Goal: Use online tool/utility: Use online tool/utility

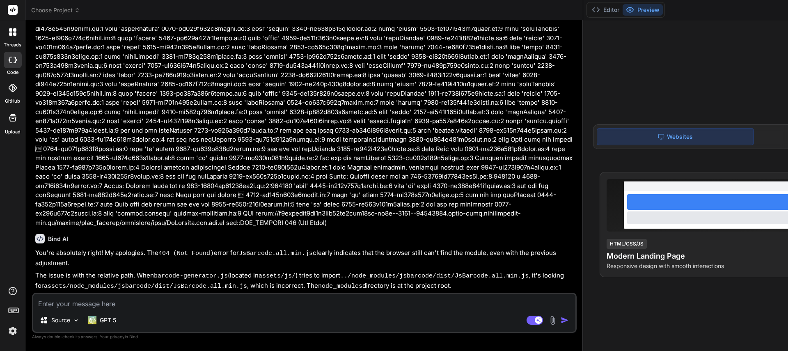
scroll to position [2752, 0]
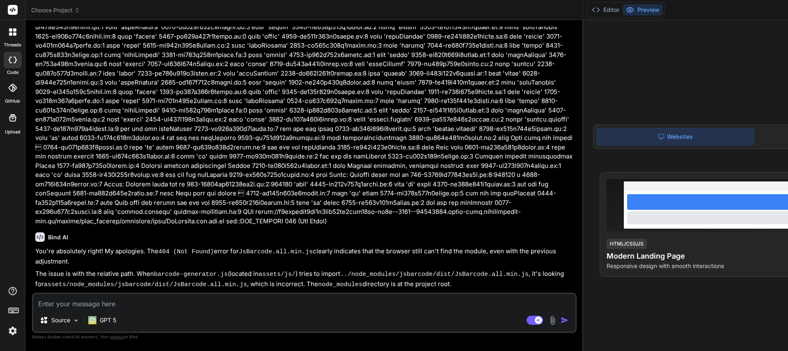
type textarea "x"
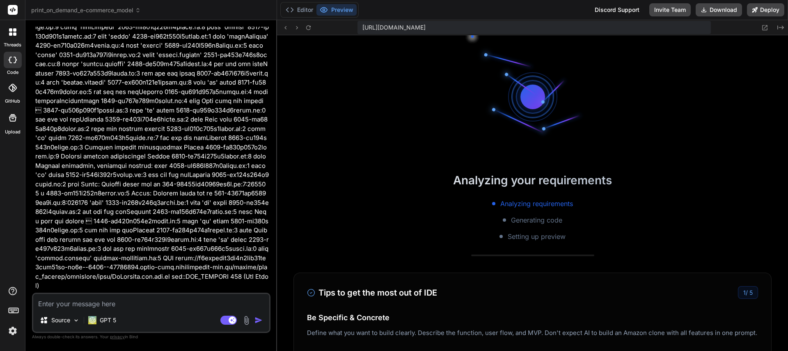
scroll to position [226, 0]
type textarea "x"
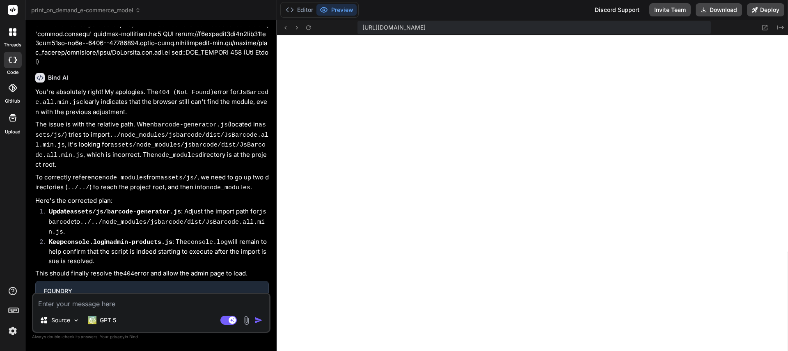
scroll to position [6055, 0]
click at [111, 302] on textarea at bounding box center [151, 301] width 236 height 15
type textarea "OK"
type textarea "x"
type textarea "OK."
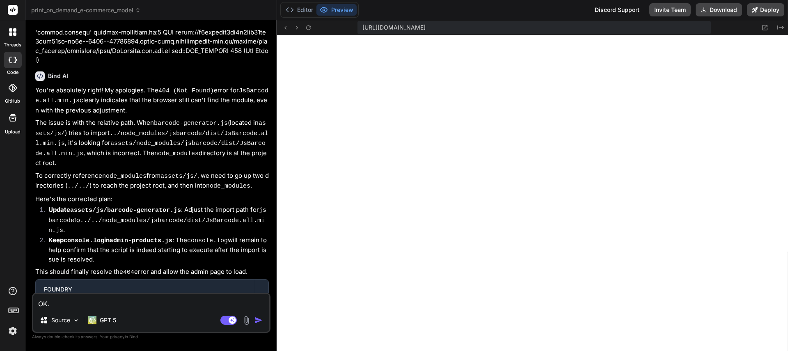
type textarea "x"
type textarea "OK. a"
type textarea "x"
type textarea "OK. ad"
type textarea "x"
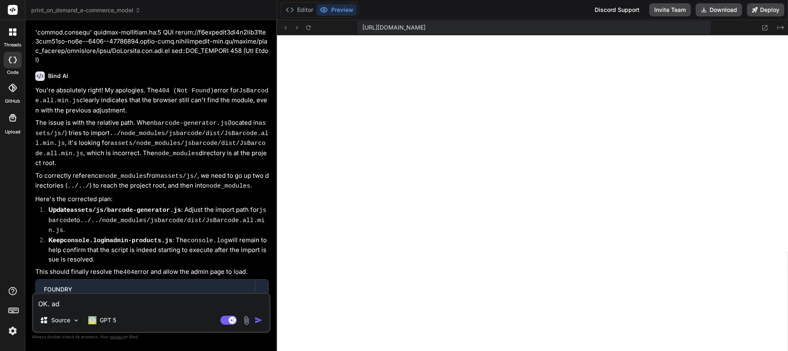
type textarea "OK. adm"
type textarea "x"
type textarea "OK. admi"
type textarea "x"
type textarea "OK. admin"
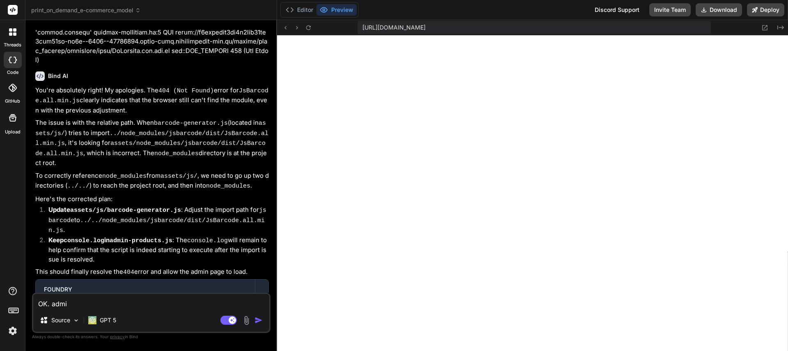
type textarea "x"
type textarea "OK. admin"
type textarea "x"
type textarea "OK. admin l"
type textarea "x"
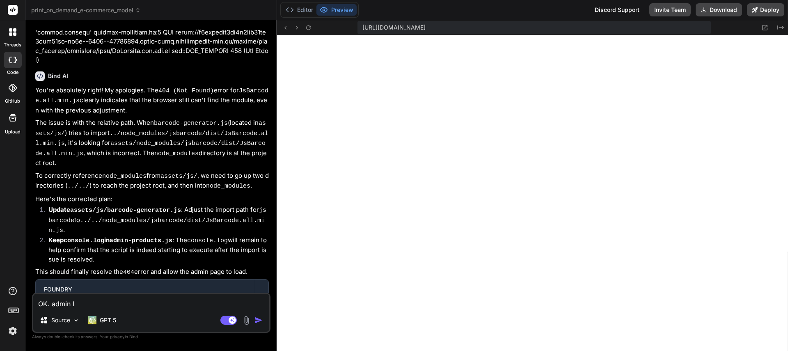
type textarea "OK. admin li"
type textarea "x"
type textarea "OK. admin lin"
type textarea "x"
type textarea "OK. admin link"
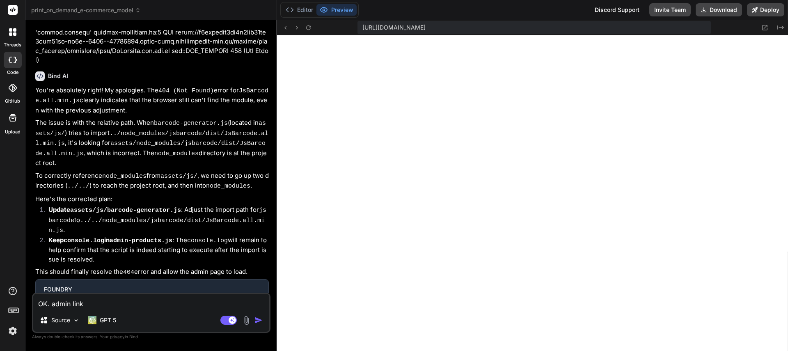
type textarea "x"
type textarea "OK. admin link"
type textarea "x"
type textarea "OK. admin link o"
type textarea "x"
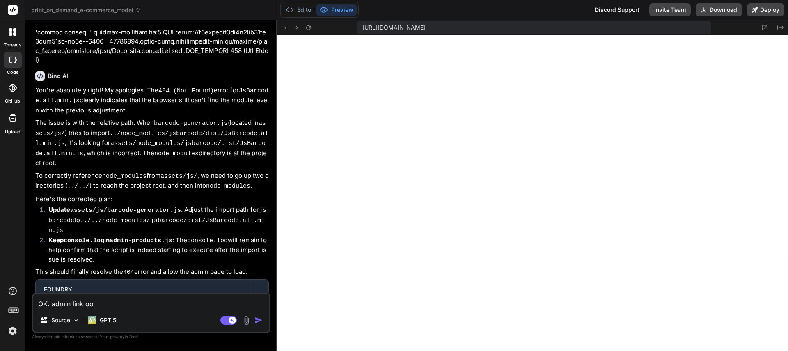
type textarea "OK. admin link oop"
type textarea "x"
type textarea "OK. admin link oope"
type textarea "x"
type textarea "OK. admin link oopen"
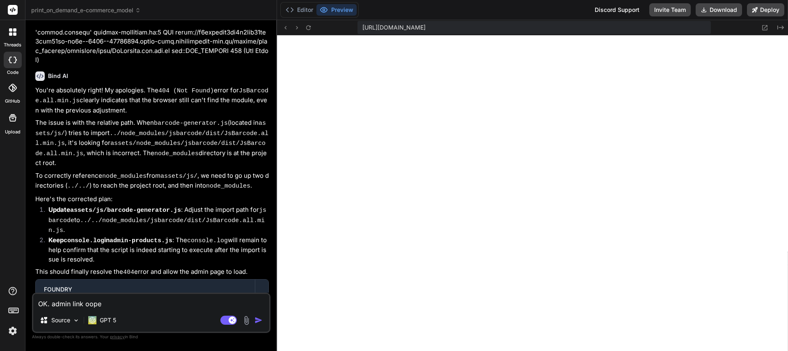
type textarea "x"
type textarea "OK. admin link oope"
type textarea "x"
type textarea "OK. admin link oop"
type textarea "x"
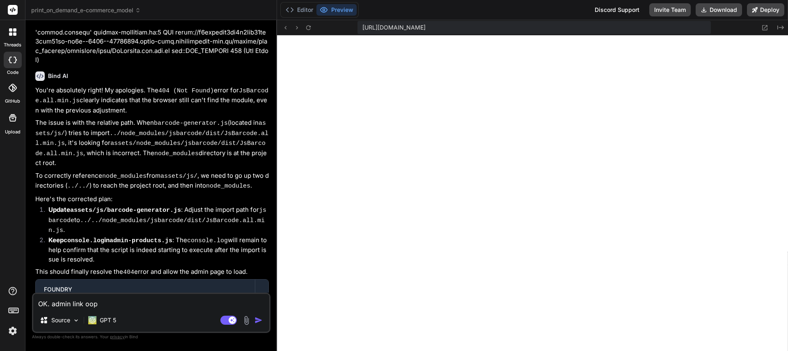
type textarea "OK. admin link oo"
type textarea "x"
type textarea "OK. admin link o"
type textarea "x"
type textarea "OK. admin link"
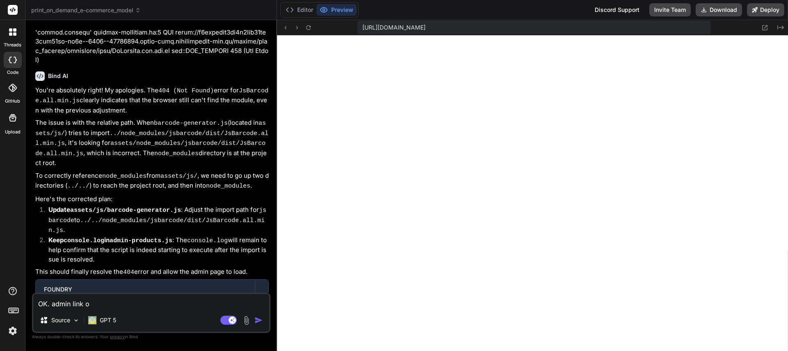
type textarea "x"
type textarea "OK. admin link l"
type textarea "x"
type textarea "OK. admin link le"
type textarea "x"
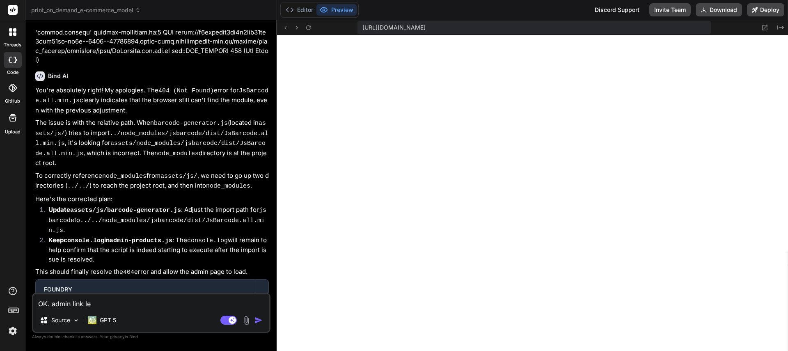
type textarea "OK. admin link lea"
type textarea "x"
type textarea "OK. admin link lead"
type textarea "x"
type textarea "OK. admin link leads"
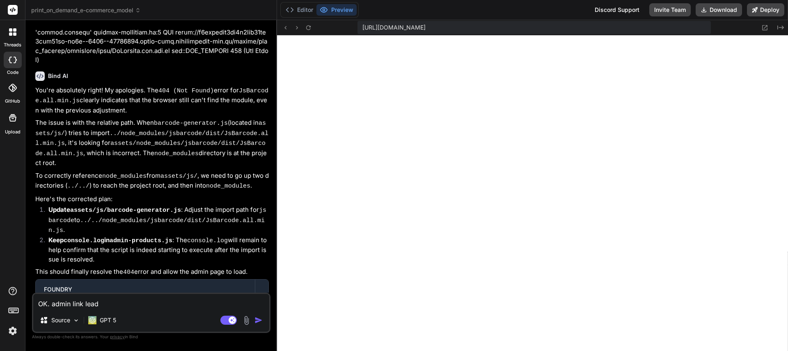
type textarea "x"
type textarea "OK. admin link leads"
type textarea "x"
type textarea "OK. admin link leads t"
type textarea "x"
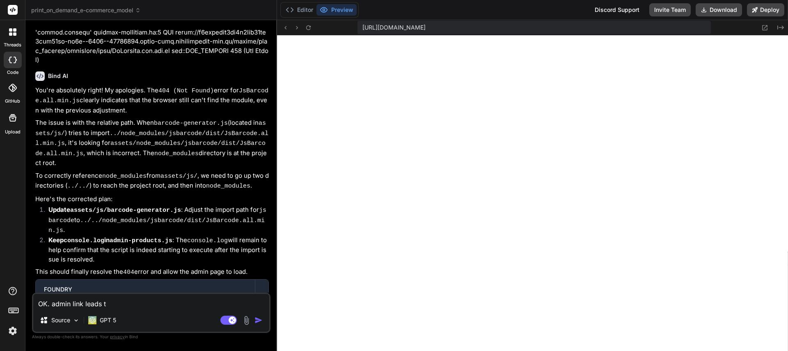
type textarea "OK. admin link leads to"
type textarea "x"
type textarea "OK. admin link leads to"
type textarea "x"
type textarea "OK. admin link leads to b"
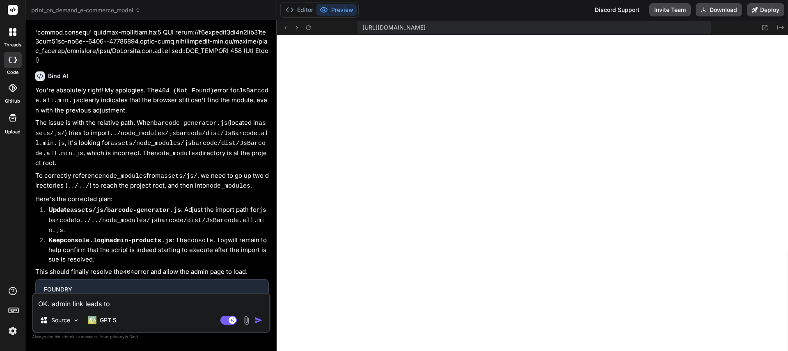
type textarea "x"
type textarea "OK. admin link leads to bl"
type textarea "x"
type textarea "OK. admin link leads to bl;"
type textarea "x"
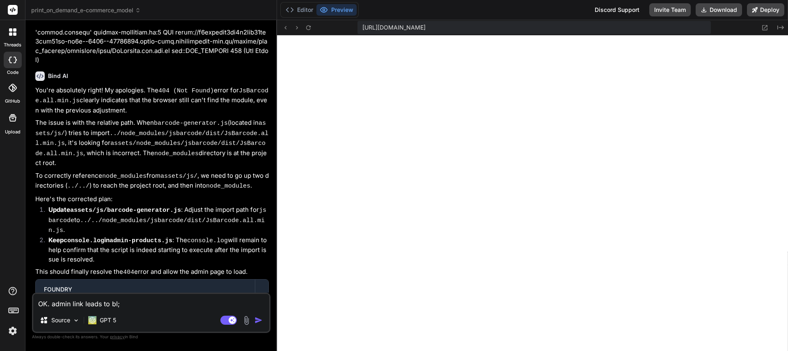
type textarea "OK. admin link leads to bl;a"
type textarea "x"
type textarea "OK. admin link leads to bl;"
type textarea "x"
type textarea "OK. admin link leads to bl"
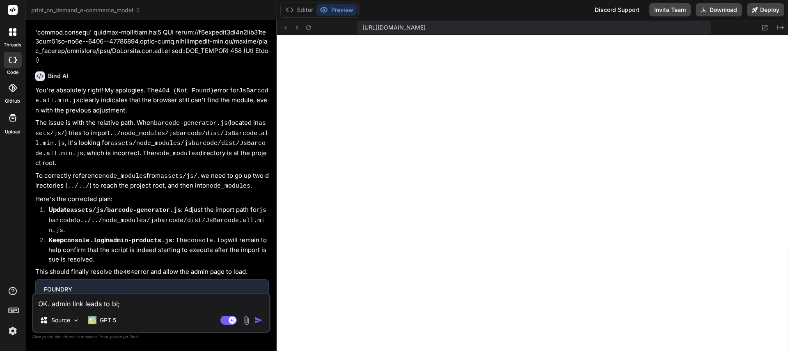
type textarea "x"
type textarea "OK. admin link leads to bla"
type textarea "x"
type textarea "OK. admin link leads to [GEOGRAPHIC_DATA]"
type textarea "x"
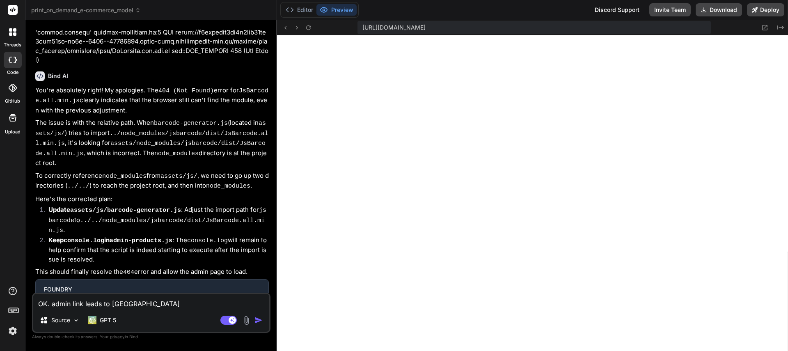
type textarea "OK. admin link leads to blank"
type textarea "x"
type textarea "OK. admin link leads to blank"
type textarea "x"
type textarea "OK. admin link leads to blank s"
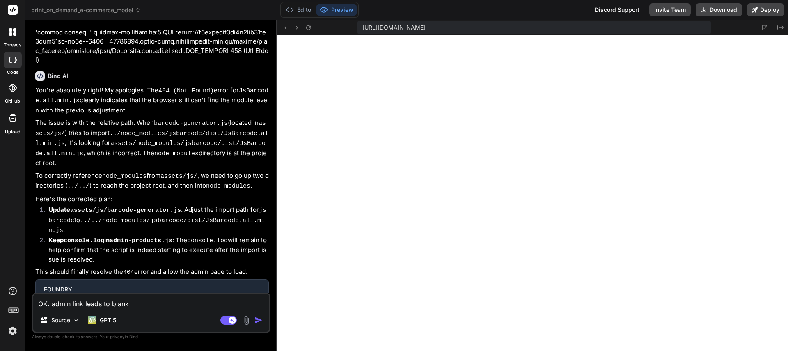
type textarea "x"
type textarea "OK. admin link leads to blank sc"
type textarea "x"
type textarea "OK. admin link leads to blank scr"
type textarea "x"
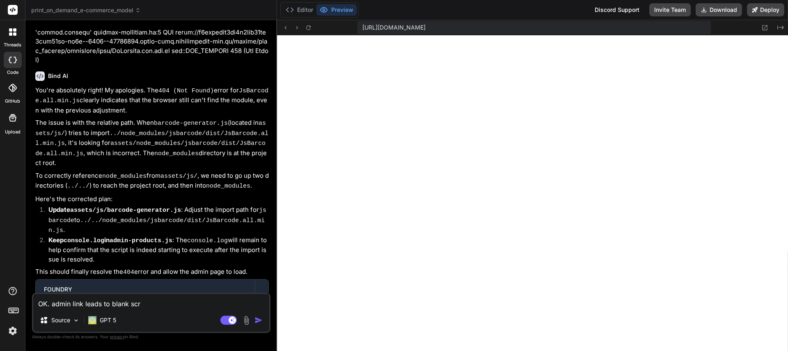
type textarea "OK. admin link leads to blank scre"
type textarea "x"
type textarea "OK. admin link leads to blank scree"
type textarea "x"
type textarea "OK. admin link leads to blank screen"
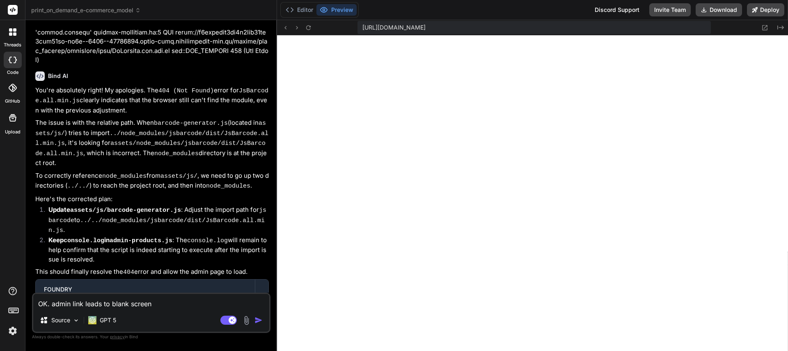
type textarea "x"
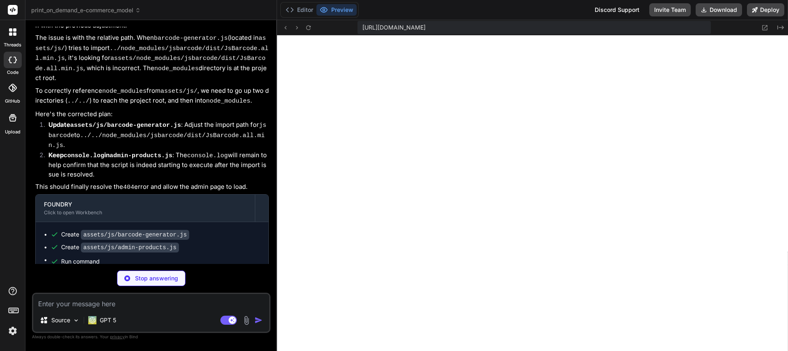
scroll to position [6139, 0]
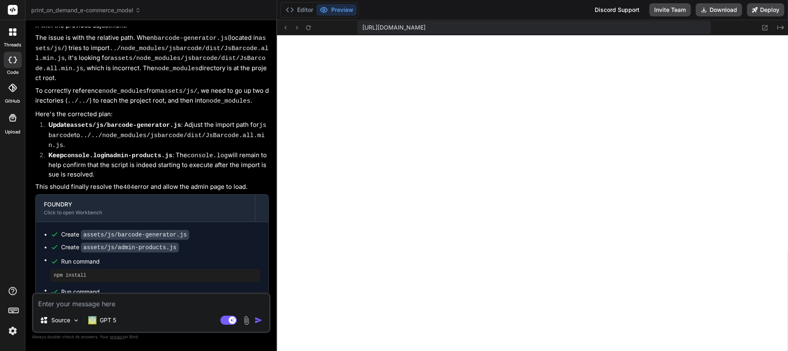
type textarea "x"
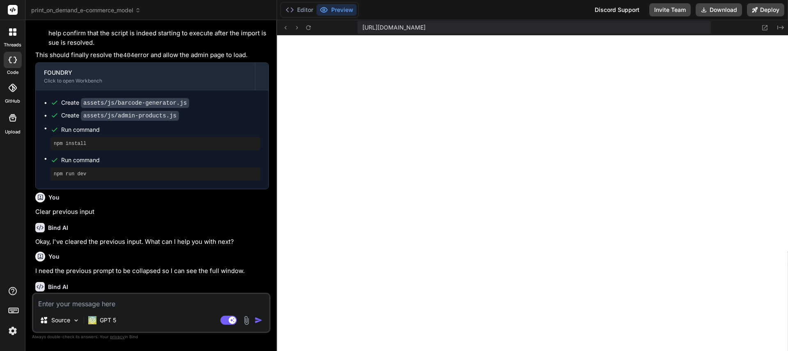
click at [97, 304] on textarea at bounding box center [151, 301] width 236 height 15
type textarea "Y"
type textarea "x"
type textarea "Yes"
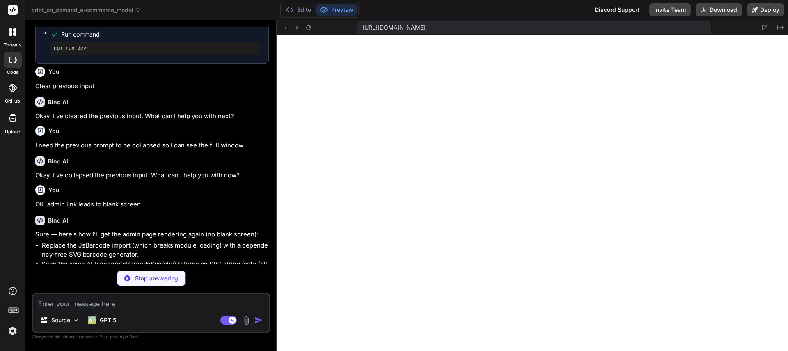
scroll to position [6401, 0]
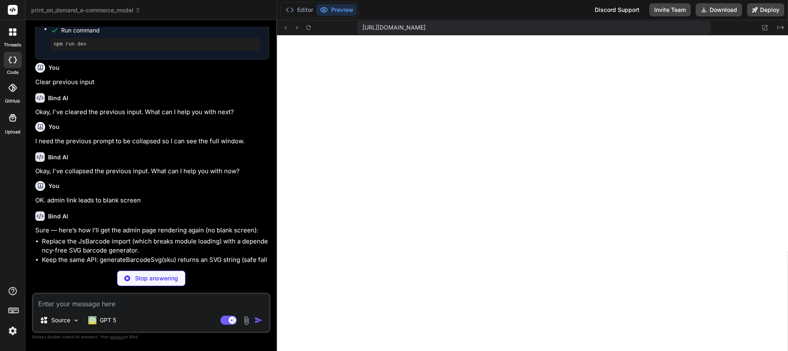
click at [14, 332] on img at bounding box center [13, 331] width 14 height 14
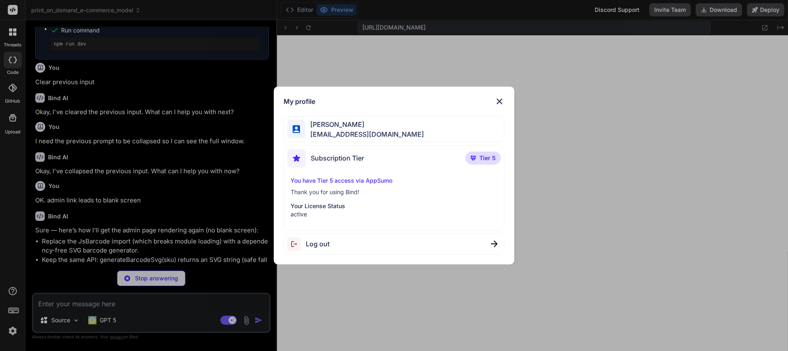
click at [501, 101] on img at bounding box center [499, 101] width 10 height 10
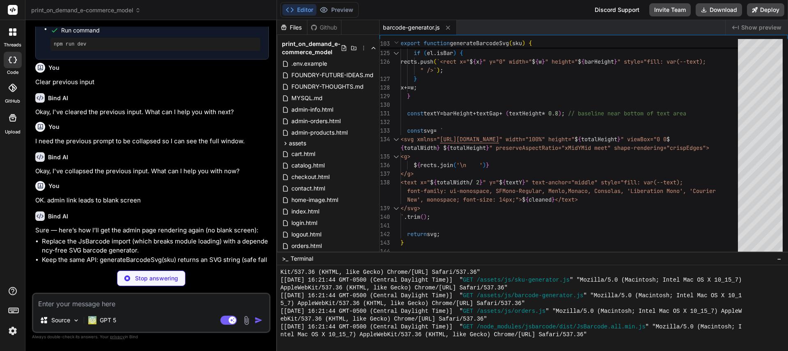
type textarea "x"
type textarea "}"
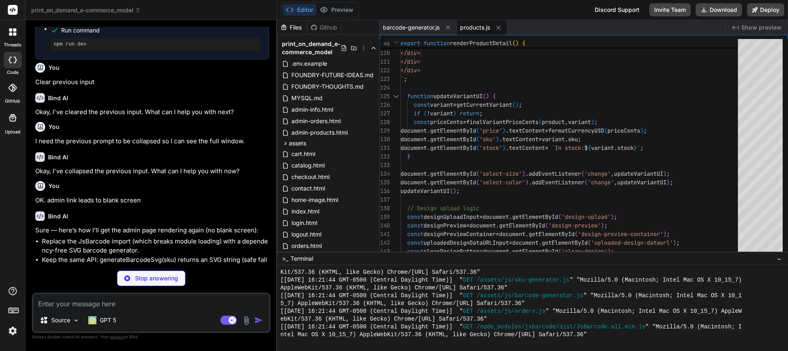
type textarea "x"
type textarea "} }"
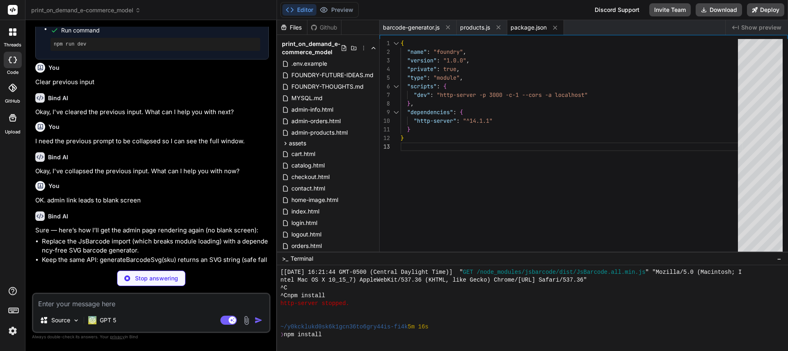
scroll to position [678, 0]
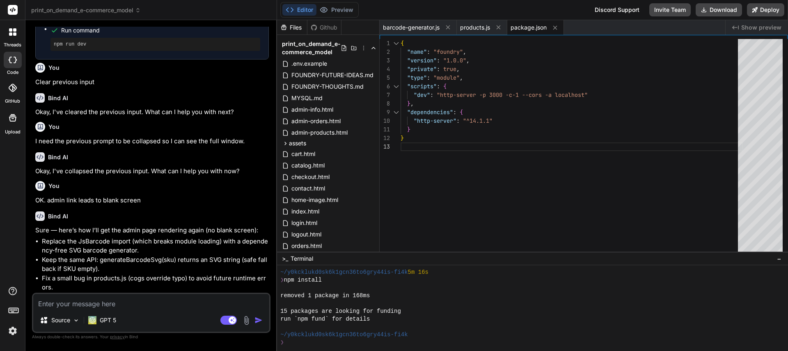
type textarea "x"
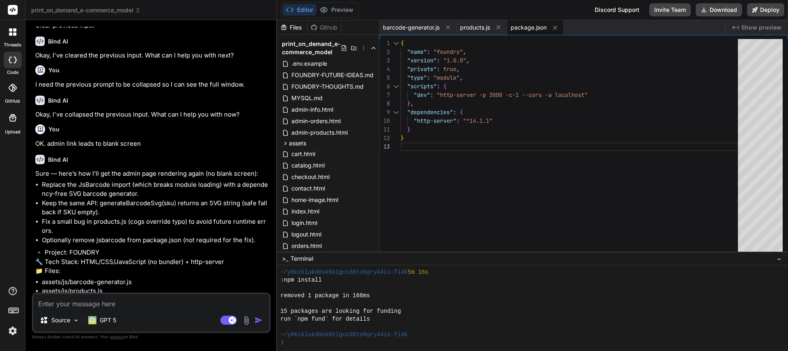
click at [222, 286] on li "assets/js/products.js" at bounding box center [155, 290] width 227 height 9
click at [343, 347] on div at bounding box center [532, 308] width 511 height 86
type textarea "x"
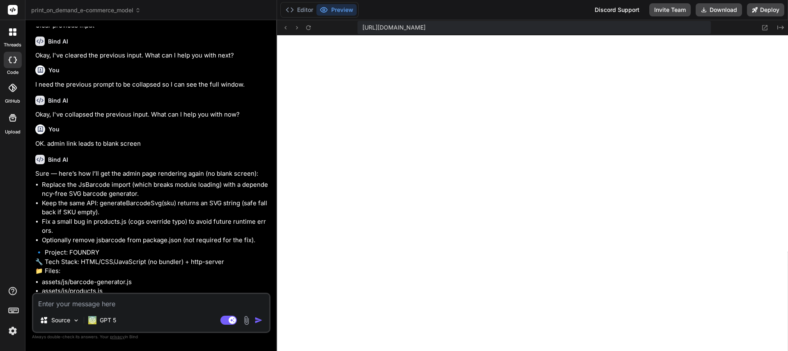
scroll to position [1808, 0]
click at [98, 301] on textarea at bounding box center [151, 301] width 236 height 15
type textarea "O"
type textarea "x"
type textarea "OK"
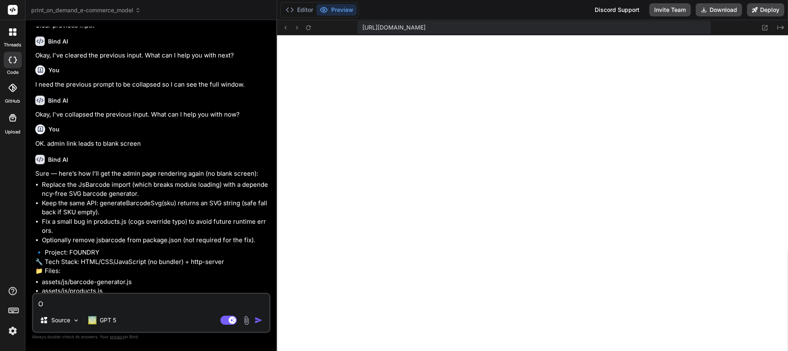
type textarea "x"
type textarea "OK."
type textarea "x"
type textarea "OK."
type textarea "x"
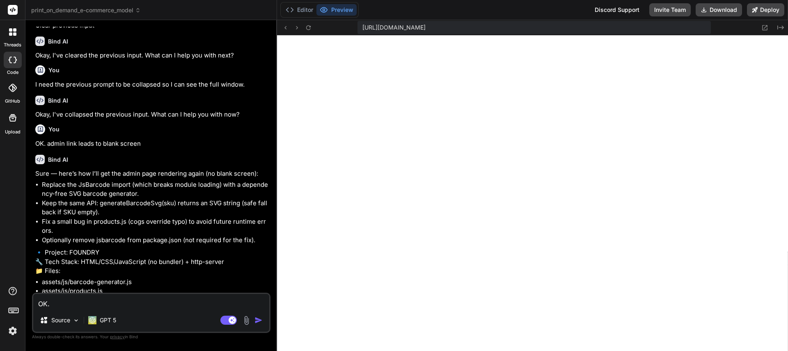
type textarea "OK. D"
type textarea "x"
type textarea "OK. De"
type textarea "x"
type textarea "OK. Dec"
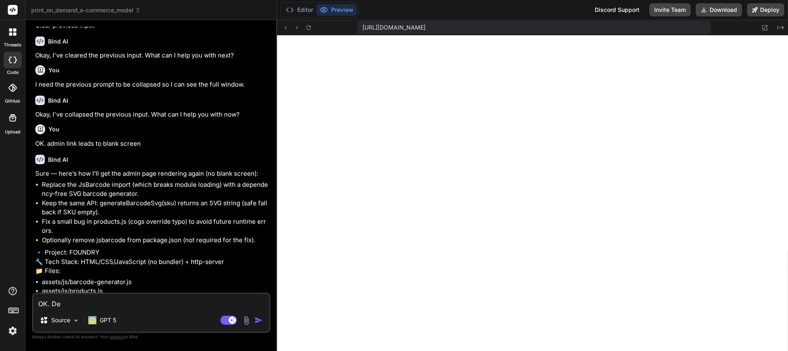
type textarea "x"
type textarea "OK. Dece"
type textarea "x"
type textarea "OK. Decen"
type textarea "x"
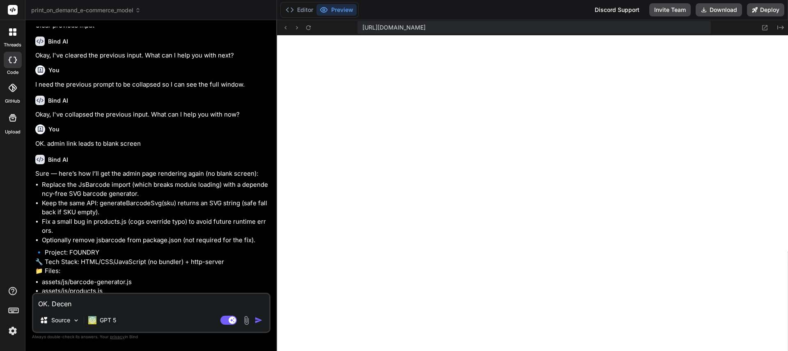
type textarea "OK. Decent"
type textarea "x"
type textarea "OK. Decent"
type textarea "x"
type textarea "OK. Decent i"
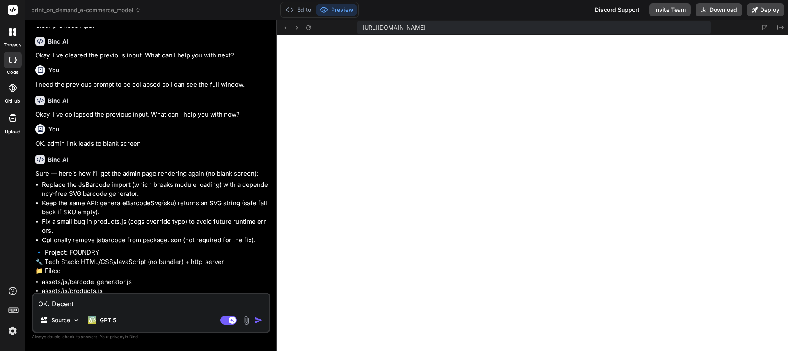
type textarea "x"
type textarea "OK. Decent im"
type textarea "x"
type textarea "OK. Decent imp"
type textarea "x"
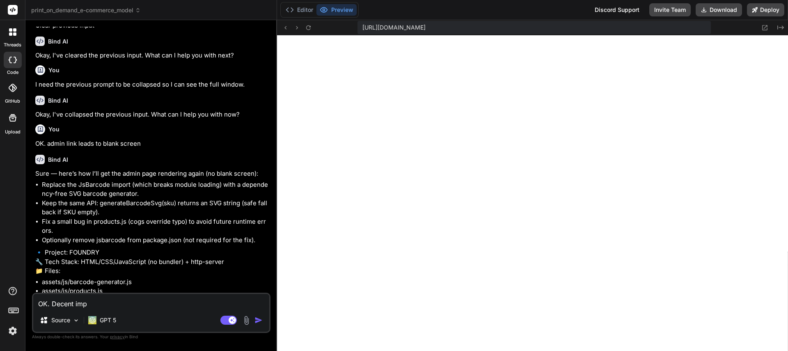
type textarea "OK. Decent impl"
type textarea "x"
type textarea "OK. Decent imple"
type textarea "x"
type textarea "OK. Decent implem"
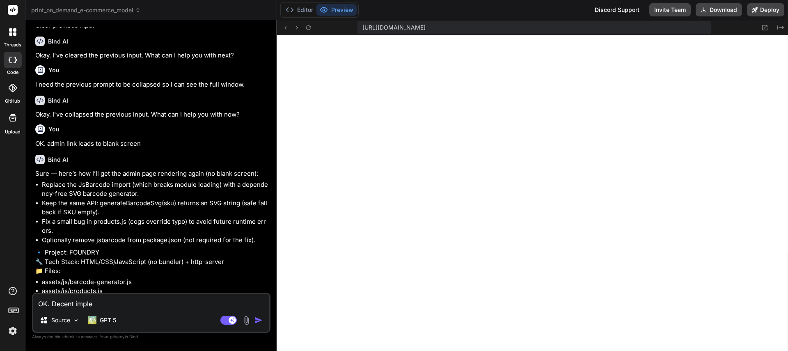
type textarea "x"
type textarea "OK. Decent impleme"
type textarea "x"
type textarea "OK. Decent implemen"
type textarea "x"
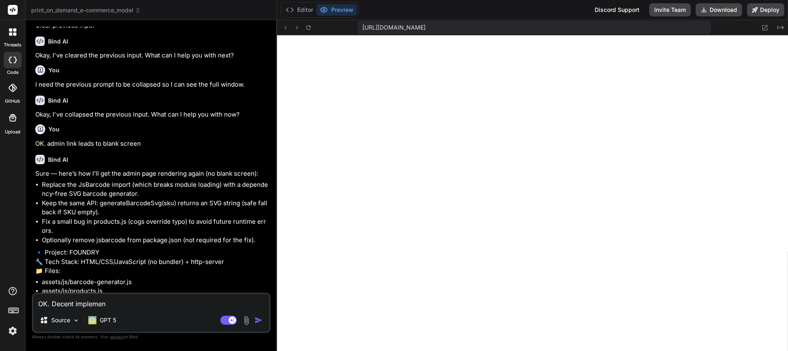
type textarea "OK. Decent implement"
type textarea "x"
type textarea "OK. Decent implementa"
type textarea "x"
type textarea "OK. Decent implementat"
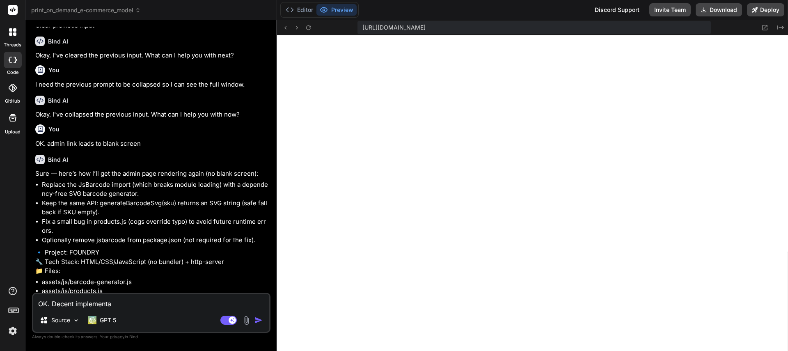
type textarea "x"
type textarea "OK. Decent implementati"
type textarea "x"
type textarea "OK. Decent implementatio"
type textarea "x"
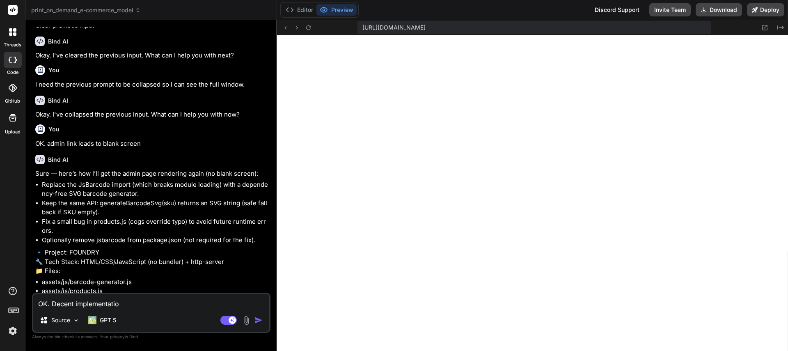
type textarea "OK. Decent implementation"
type textarea "x"
type textarea "OK. Decent implementation."
type textarea "x"
type textarea "OK. Decent implementation."
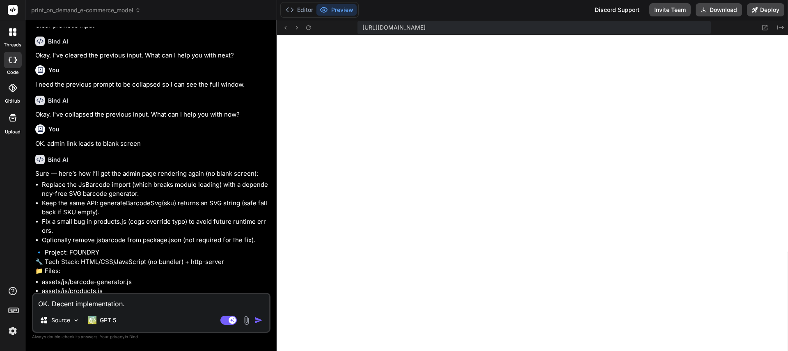
type textarea "x"
type textarea "OK. Decent implementation. N"
type textarea "x"
type textarea "OK. Decent implementation. No"
type textarea "x"
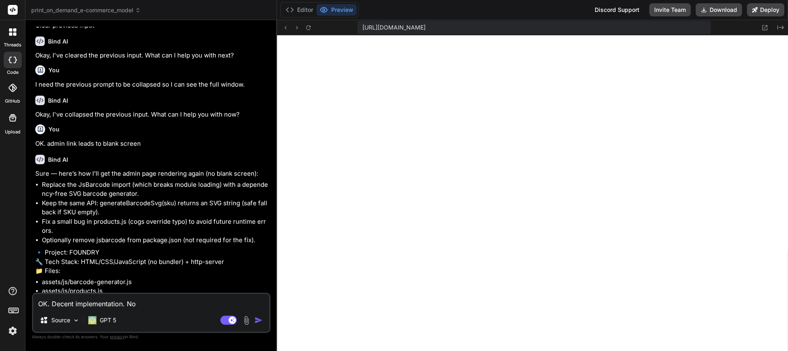
type textarea "OK. Decent implementation. Now"
type textarea "x"
type textarea "OK. Decent implementation. Now,"
type textarea "x"
type textarea "OK. Decent implementation. Now,"
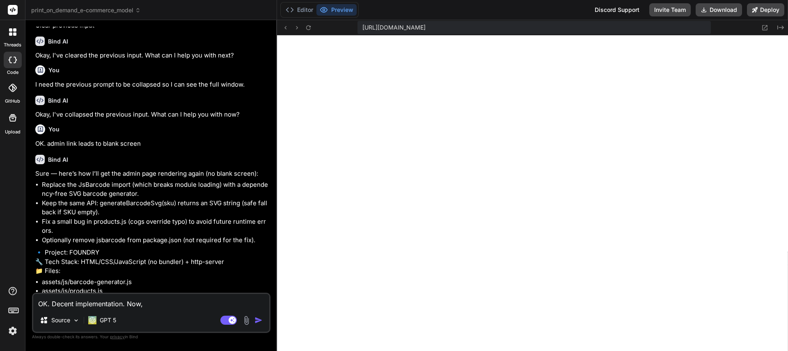
type textarea "x"
type textarea "OK. Decent implementation. Now, i"
type textarea "x"
type textarea "OK. Decent implementation. Now, in"
type textarea "x"
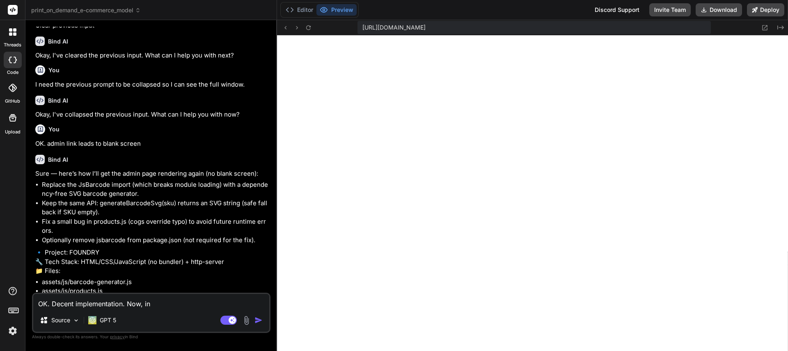
type textarea "OK. Decent implementation. Now, in"
type textarea "x"
type textarea "OK. Decent implementation. Now, in t"
type textarea "x"
type textarea "OK. Decent implementation. Now, in th"
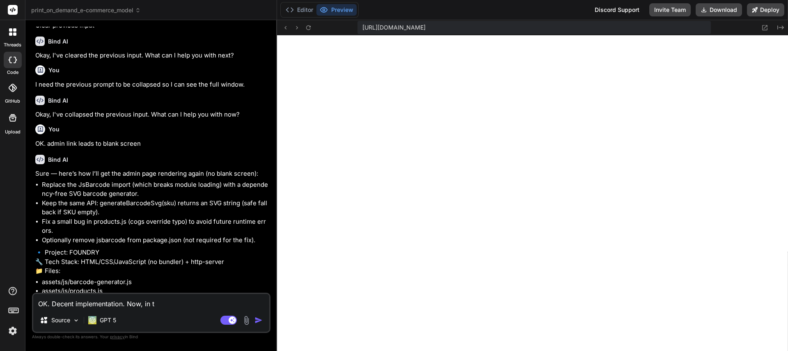
type textarea "x"
type textarea "OK. Decent implementation. Now, in the"
type textarea "x"
type textarea "OK. Decent implementation. Now, in the"
type textarea "x"
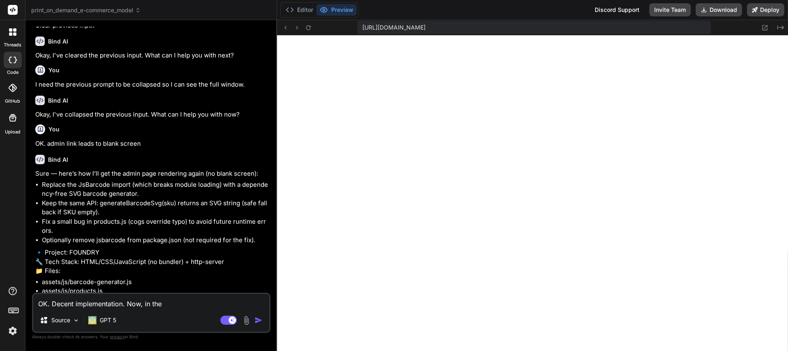
type textarea "OK. Decent implementation. Now, in the p"
type textarea "x"
type textarea "OK. Decent implementation. Now, in the pr"
type textarea "x"
type textarea "OK. Decent implementation. Now, in the pro"
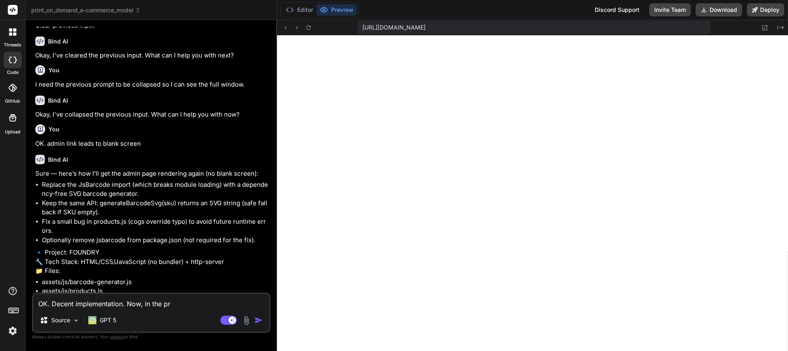
type textarea "x"
type textarea "OK. Decent implementation. Now, in the prod"
type textarea "x"
type textarea "OK. Decent implementation. Now, in the produ"
type textarea "x"
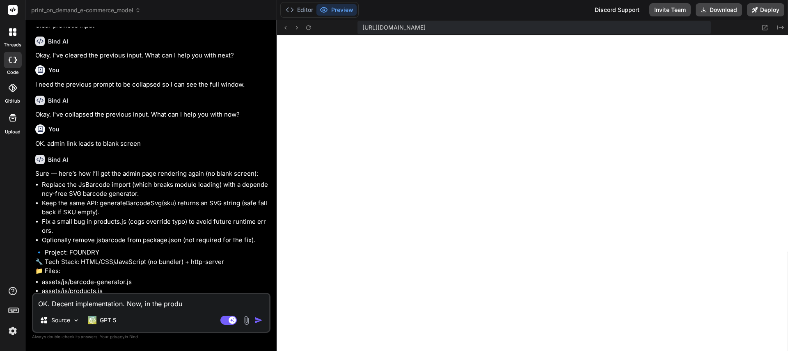
type textarea "OK. Decent implementation. Now, in the produc"
type textarea "x"
type textarea "OK. Decent implementation. Now, in the product"
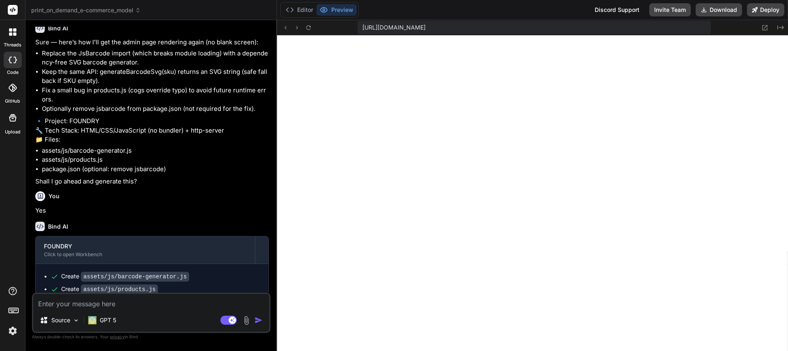
scroll to position [6802, 0]
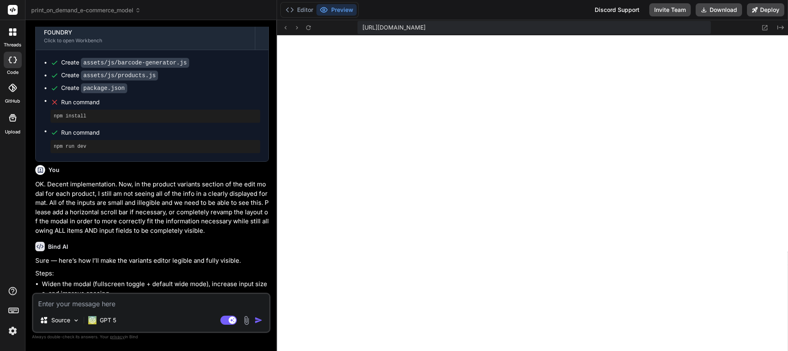
click at [122, 308] on textarea at bounding box center [151, 301] width 236 height 15
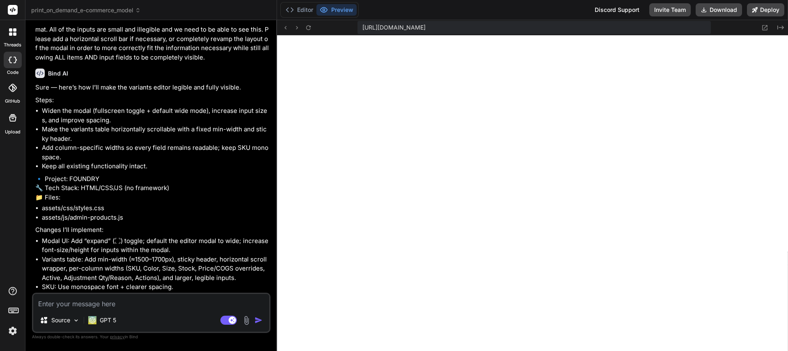
scroll to position [2494, 0]
click at [159, 303] on textarea at bounding box center [151, 301] width 236 height 15
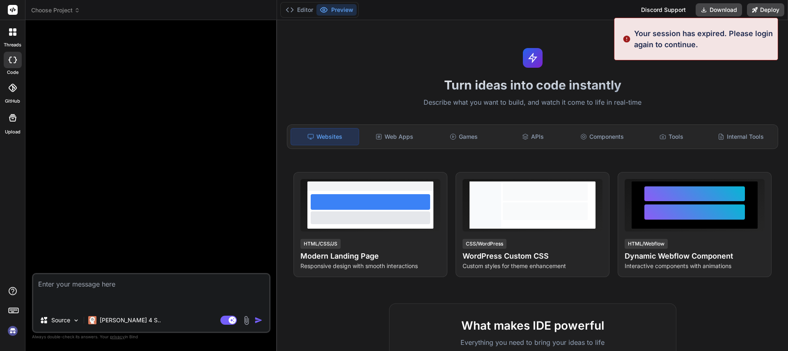
scroll to position [2533, 0]
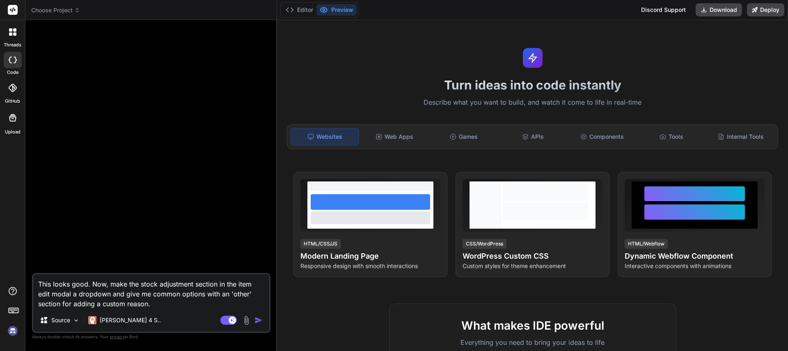
click at [15, 332] on img at bounding box center [13, 331] width 14 height 14
click at [113, 319] on p "[PERSON_NAME] 4 S.." at bounding box center [130, 320] width 61 height 8
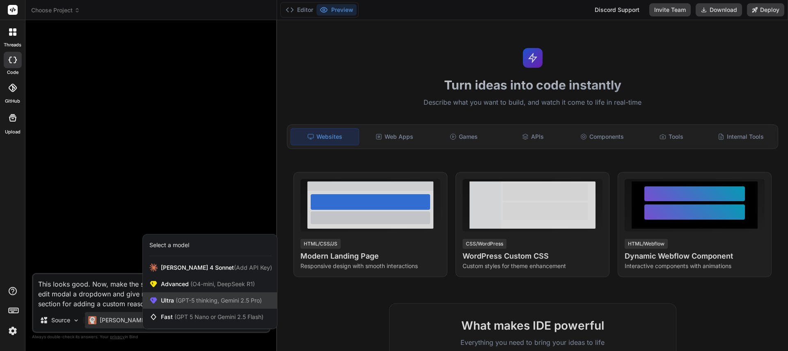
click at [173, 302] on span "Ultra (GPT-5 thinking, Gemini 2.5 Pro)" at bounding box center [211, 300] width 101 height 8
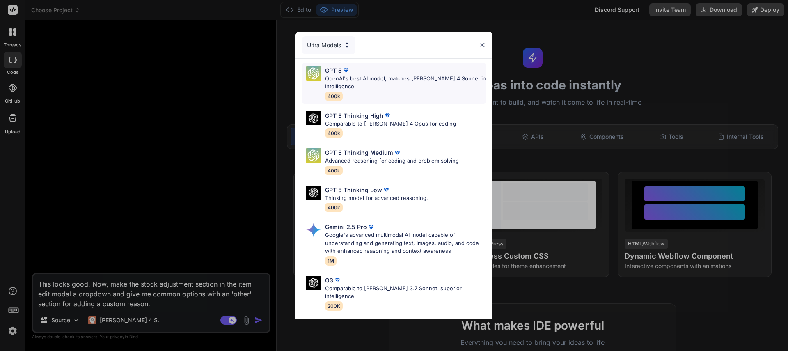
click at [352, 85] on p "OpenAI's best AI model, matches [PERSON_NAME] 4 Sonnet in Intelligence" at bounding box center [405, 83] width 161 height 16
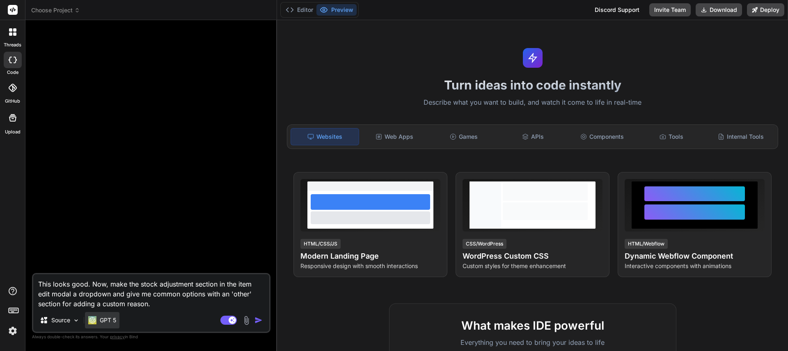
click at [113, 318] on p "GPT 5" at bounding box center [108, 320] width 16 height 8
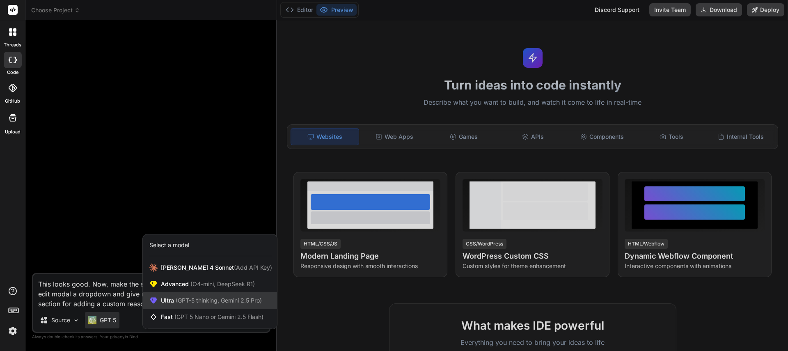
click at [191, 299] on span "(GPT-5 thinking, Gemini 2.5 Pro)" at bounding box center [218, 300] width 88 height 7
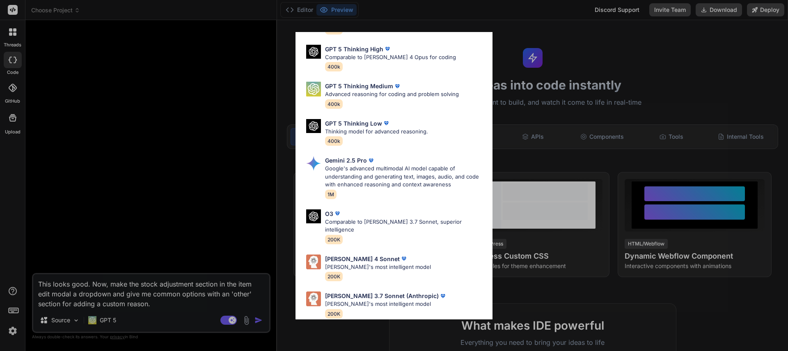
scroll to position [0, 0]
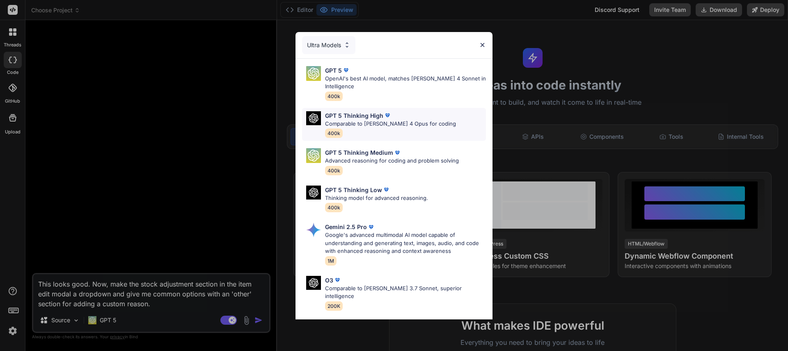
click at [363, 124] on p "Comparable to [PERSON_NAME] 4 Opus for coding" at bounding box center [390, 124] width 131 height 8
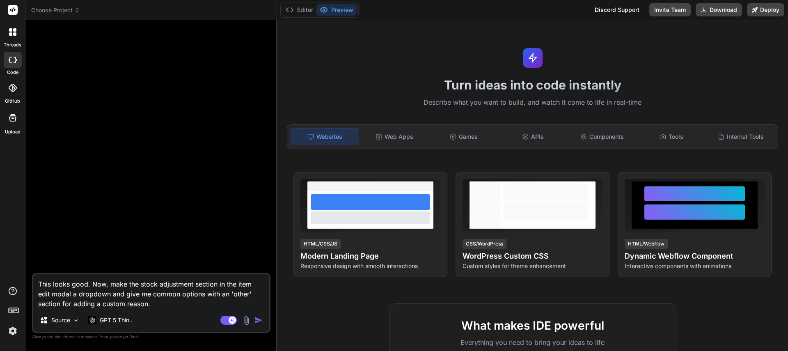
click at [68, 8] on span "Choose Project" at bounding box center [55, 10] width 49 height 8
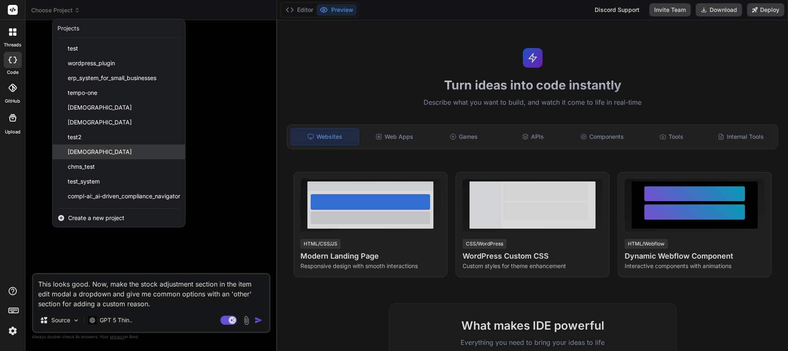
scroll to position [28, 0]
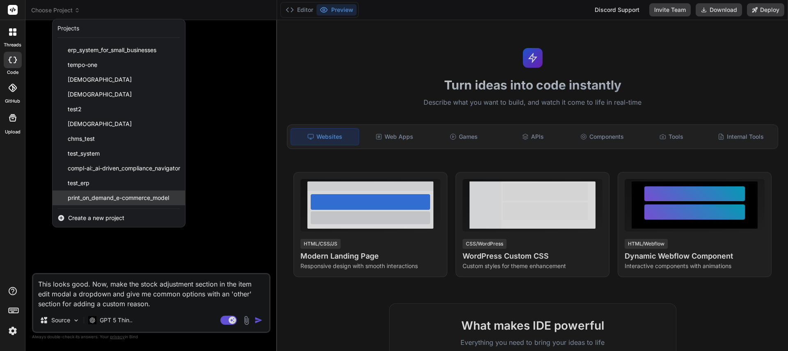
click at [110, 200] on span "print_on_demand_e-commerce_model" at bounding box center [118, 198] width 101 height 8
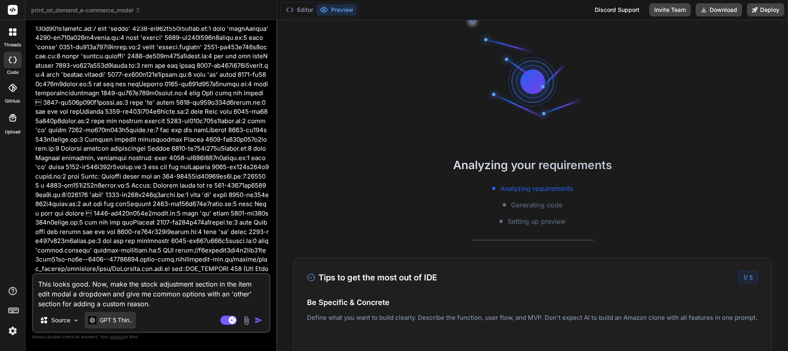
scroll to position [5851, 0]
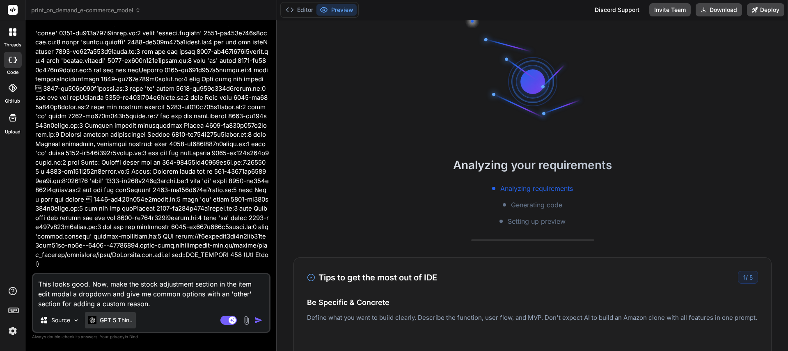
click at [121, 320] on p "GPT 5 Thin.." at bounding box center [116, 320] width 33 height 8
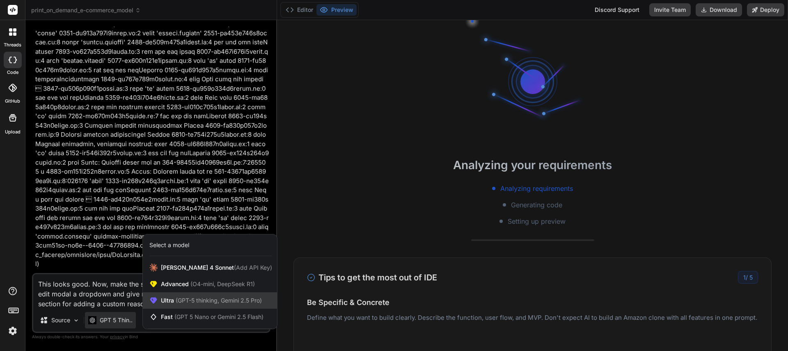
click at [168, 302] on span "Ultra (GPT-5 thinking, Gemini 2.5 Pro)" at bounding box center [211, 300] width 101 height 8
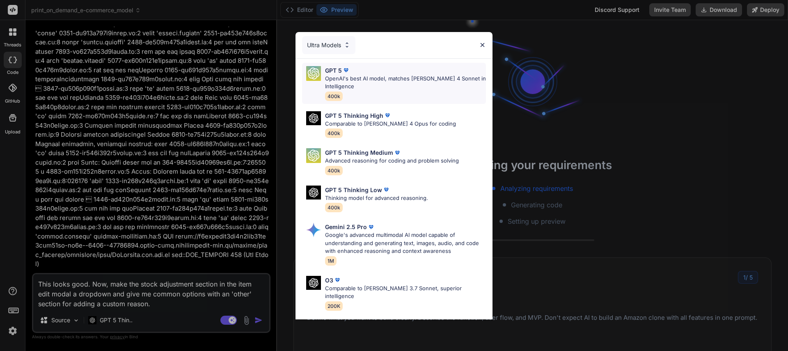
click at [377, 87] on p "OpenAI's best AI model, matches [PERSON_NAME] 4 Sonnet in Intelligence" at bounding box center [405, 83] width 161 height 16
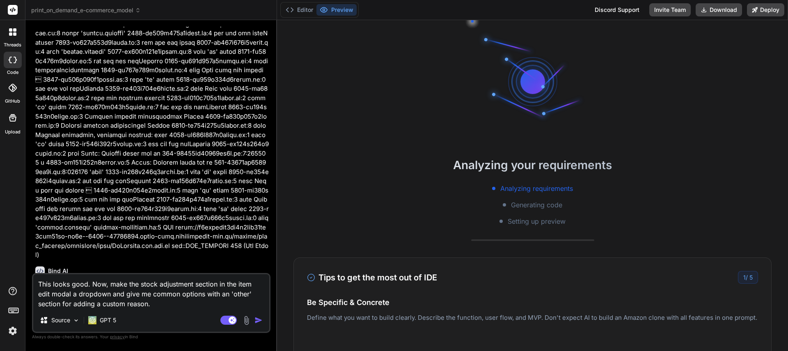
scroll to position [6170, 0]
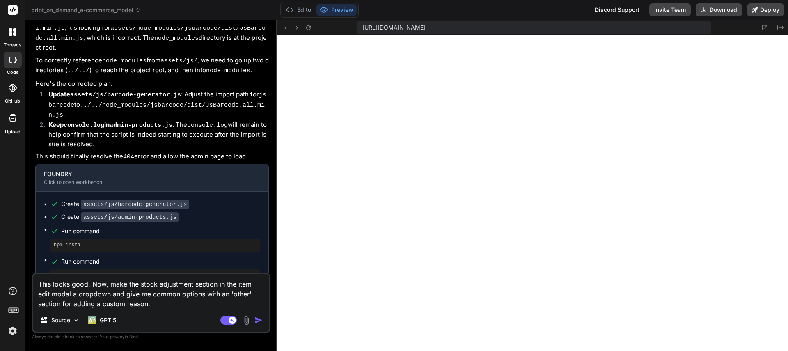
scroll to position [2993, 0]
click at [257, 320] on img "button" at bounding box center [258, 320] width 8 height 8
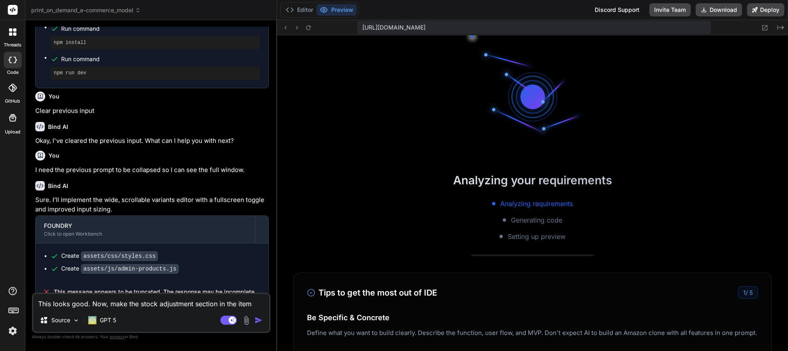
scroll to position [3531, 0]
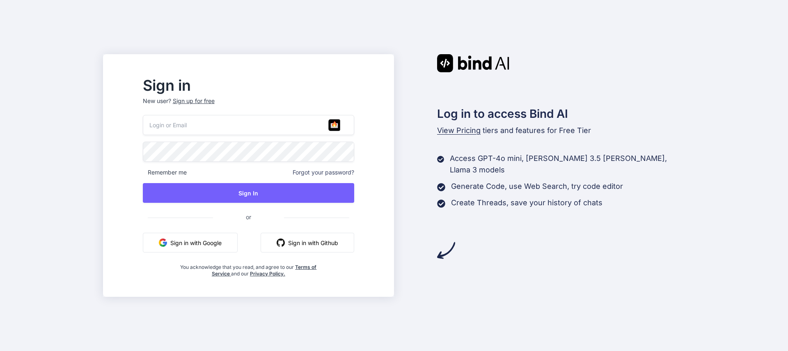
type input "[EMAIL_ADDRESS][DOMAIN_NAME]"
click at [215, 246] on button "Sign in with Google" at bounding box center [190, 243] width 95 height 20
